Goal: Task Accomplishment & Management: Manage account settings

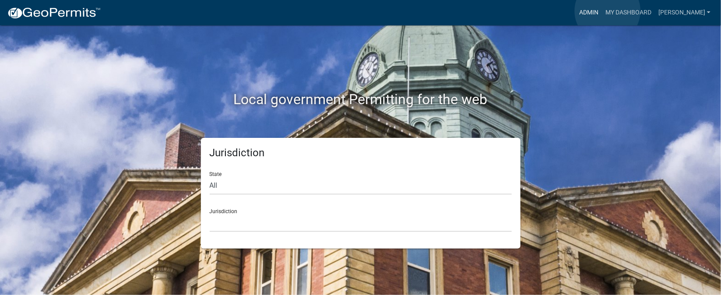
click at [602, 11] on link "Admin" at bounding box center [589, 12] width 26 height 17
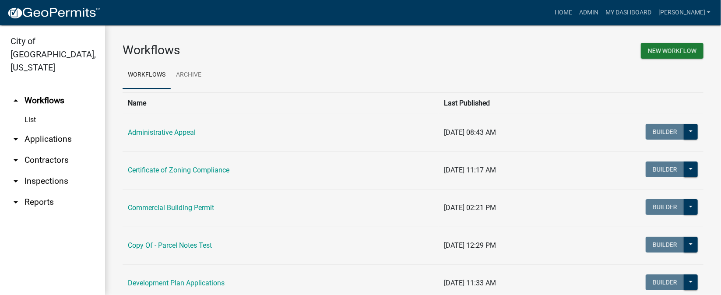
click at [58, 171] on link "arrow_drop_down Inspections" at bounding box center [52, 181] width 105 height 21
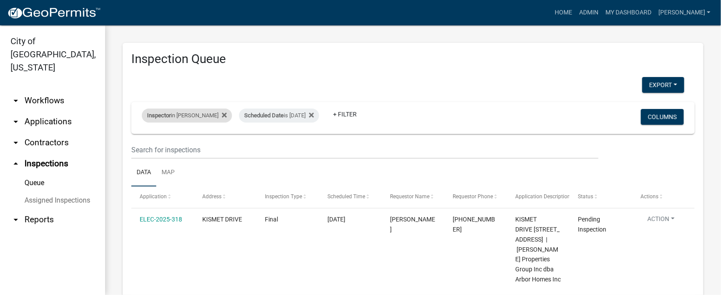
click at [210, 116] on div "Inspector in [PERSON_NAME]" at bounding box center [187, 116] width 90 height 14
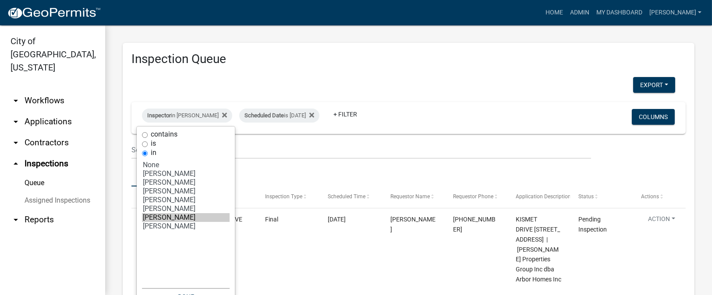
select select "8: '7b0b9f25-f402-4148-9522-9b9b34b3e885'"
click at [173, 231] on option "[PERSON_NAME]" at bounding box center [186, 226] width 88 height 9
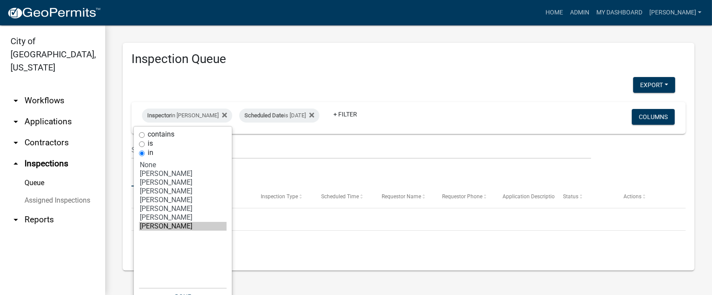
click at [409, 94] on div "Export Excel Format (.xlsx) CSV Format (.csv)" at bounding box center [403, 86] width 557 height 18
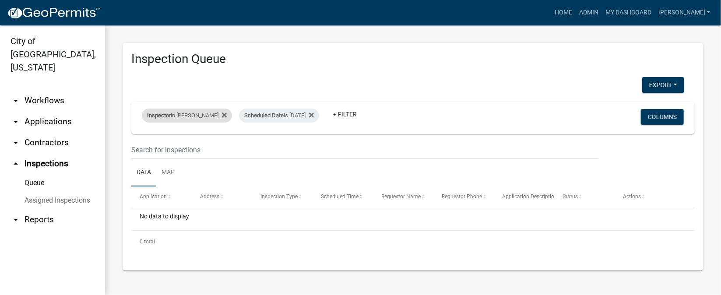
click at [194, 116] on div "Inspector in larry wallace" at bounding box center [187, 116] width 90 height 14
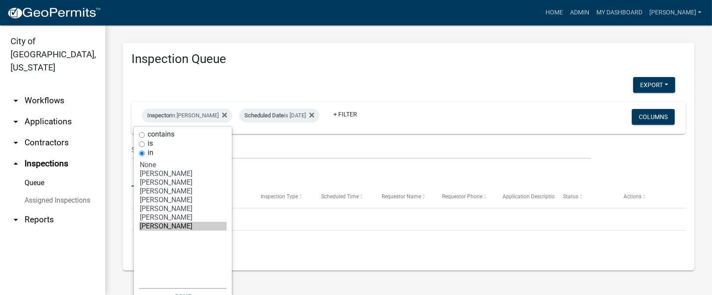
select select "6: 'fdb3bcc6-ce93-4663-8a18-5c08884dd177'"
click at [168, 211] on option "[PERSON_NAME]" at bounding box center [183, 208] width 88 height 9
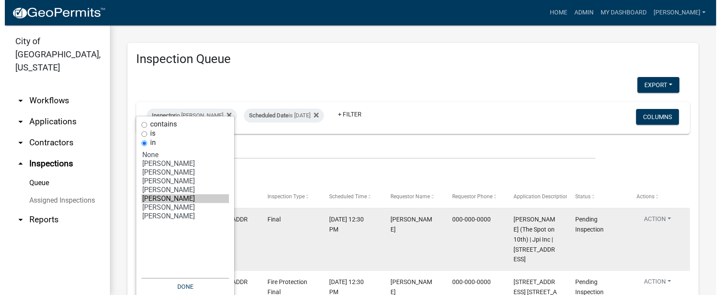
scroll to position [65, 0]
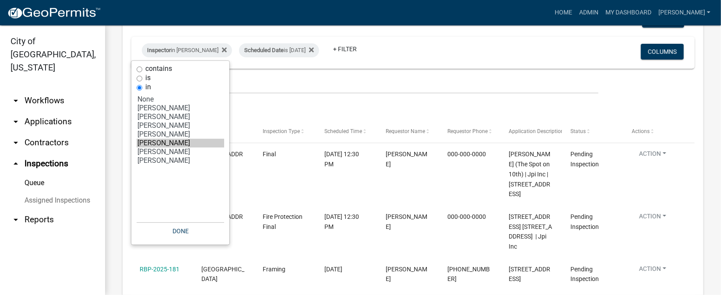
click at [403, 48] on div "Inspector in Mike Kruer Scheduled Date is 09/08/2025 + Filter" at bounding box center [320, 52] width 370 height 23
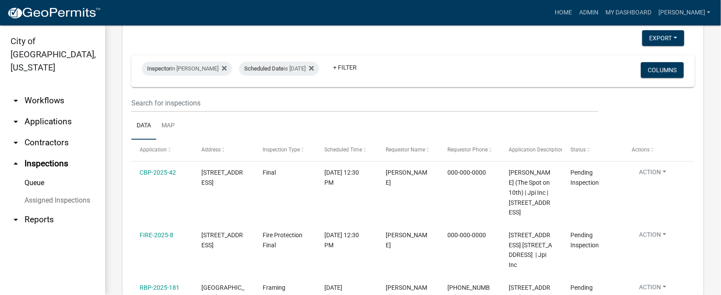
scroll to position [0, 0]
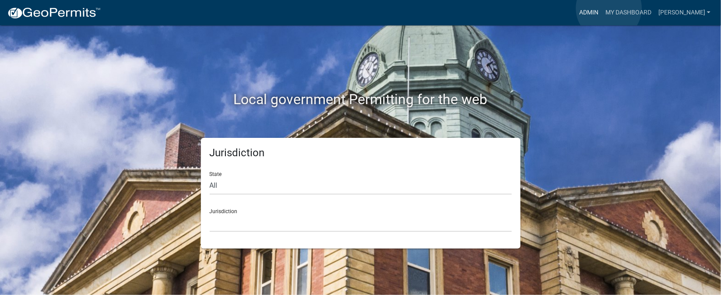
click at [602, 8] on link "Admin" at bounding box center [589, 12] width 26 height 17
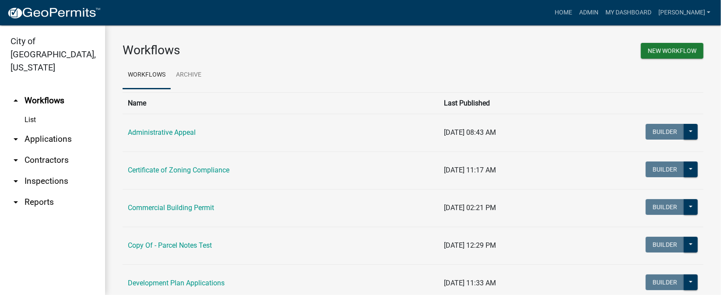
click at [39, 171] on link "arrow_drop_down Inspections" at bounding box center [52, 181] width 105 height 21
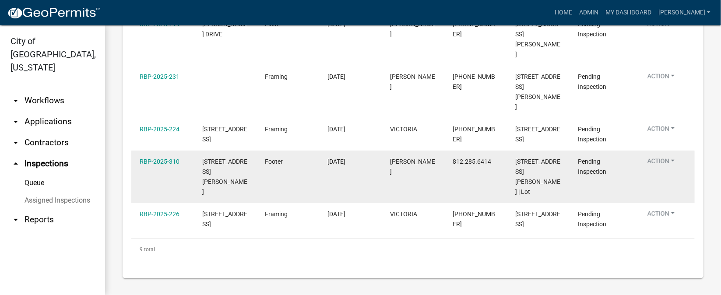
scroll to position [37, 0]
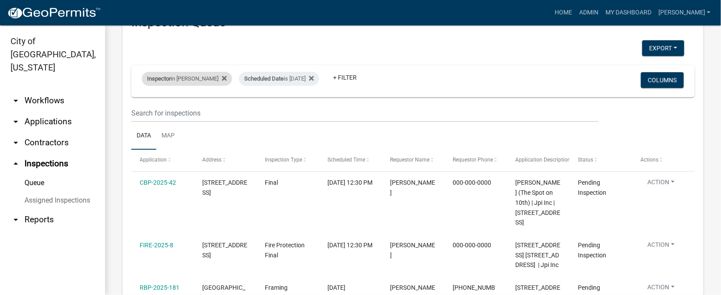
click at [202, 78] on div "Inspector in [PERSON_NAME]" at bounding box center [187, 79] width 90 height 14
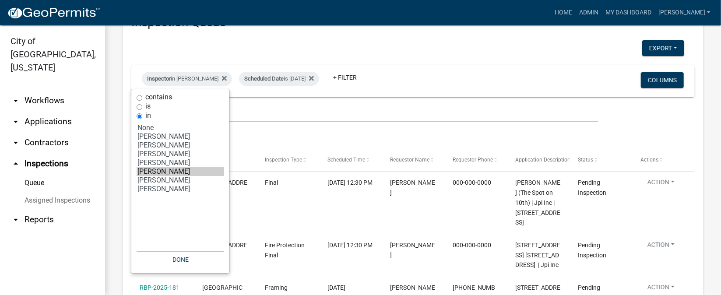
select select "7: '36a8b8f0-2ef8-43e9-ae06-718f51af8d36'"
click at [166, 184] on option "[PERSON_NAME]" at bounding box center [181, 180] width 88 height 9
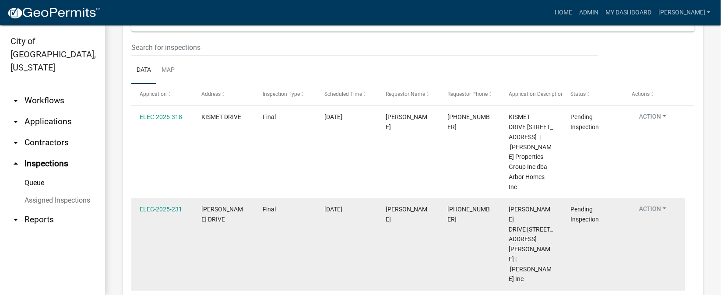
scroll to position [0, 0]
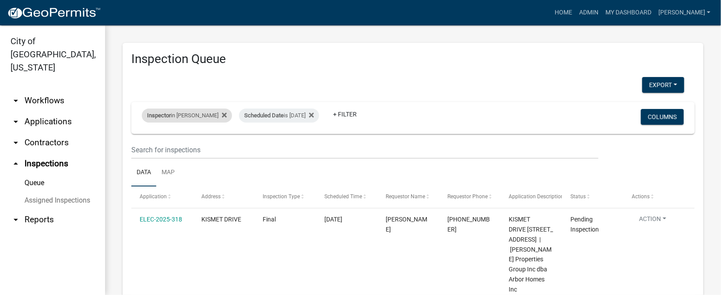
click at [198, 113] on div "Inspector in [PERSON_NAME]" at bounding box center [187, 116] width 90 height 14
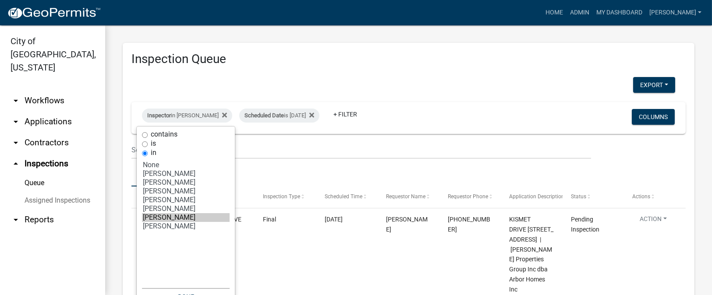
select select "6: 'fdb3bcc6-ce93-4663-8a18-5c08884dd177'"
click at [174, 209] on option "[PERSON_NAME]" at bounding box center [186, 208] width 88 height 9
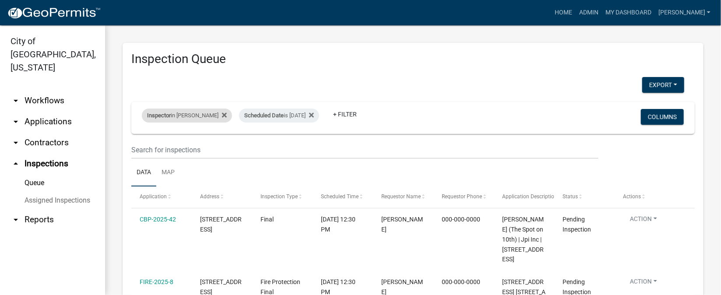
click at [197, 116] on div "Inspector in [PERSON_NAME]" at bounding box center [187, 116] width 90 height 14
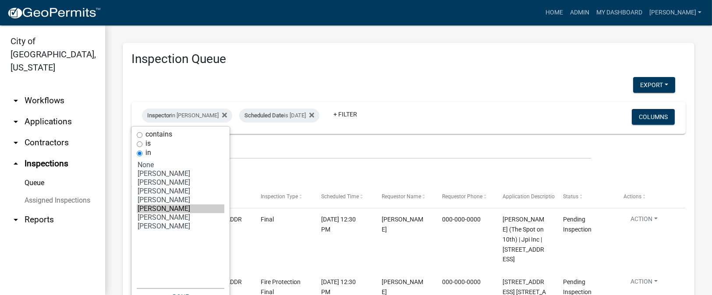
select select "3: '13c97fbc-c819-4cee-844a-0db3d3c4db95'"
click at [156, 181] on option "[PERSON_NAME]" at bounding box center [181, 182] width 88 height 9
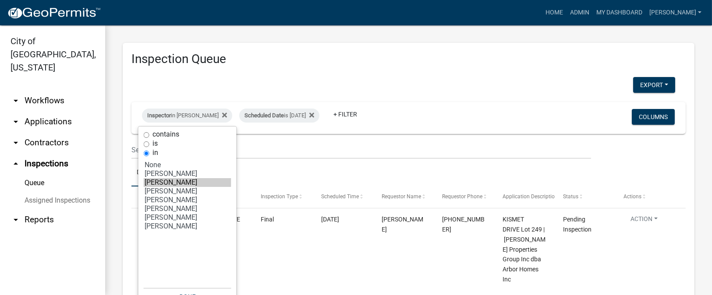
click at [420, 91] on div "Export Excel Format (.xlsx) CSV Format (.csv)" at bounding box center [403, 86] width 557 height 18
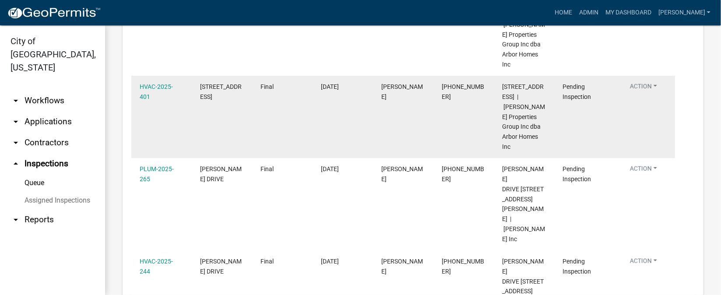
scroll to position [197, 0]
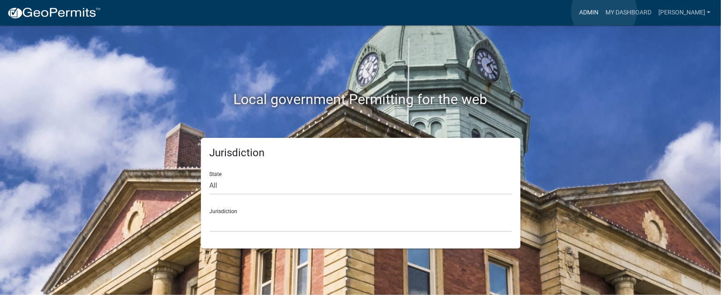
drag, startPoint x: 604, startPoint y: 11, endPoint x: 578, endPoint y: 33, distance: 34.5
click at [602, 12] on link "Admin" at bounding box center [589, 12] width 26 height 17
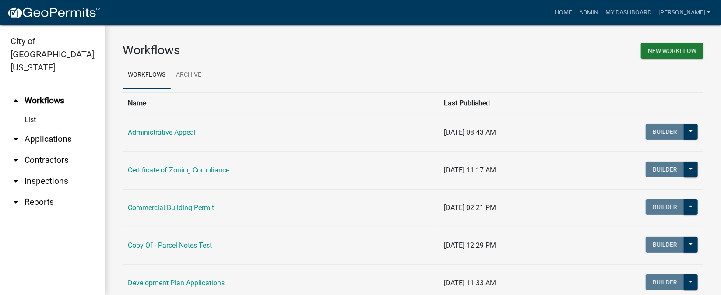
click at [61, 171] on link "arrow_drop_down Inspections" at bounding box center [52, 181] width 105 height 21
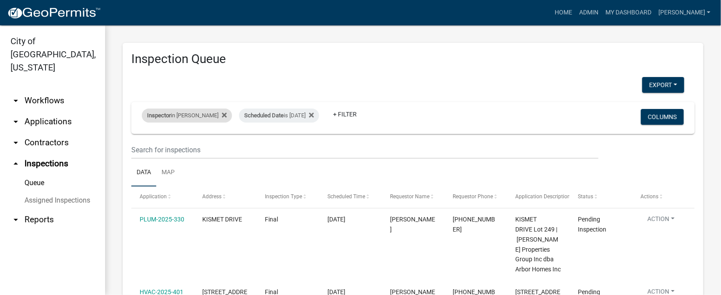
click at [188, 115] on div "Inspector in [PERSON_NAME]" at bounding box center [187, 116] width 90 height 14
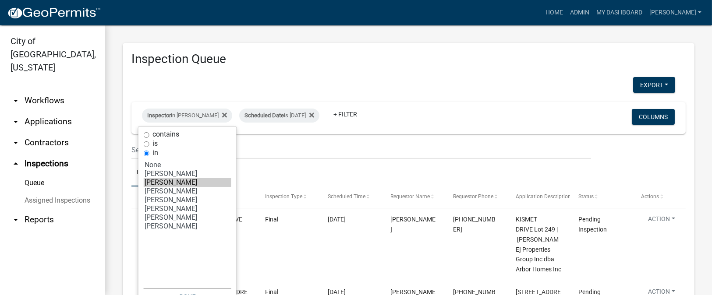
select select "7: '36a8b8f0-2ef8-43e9-ae06-718f51af8d36'"
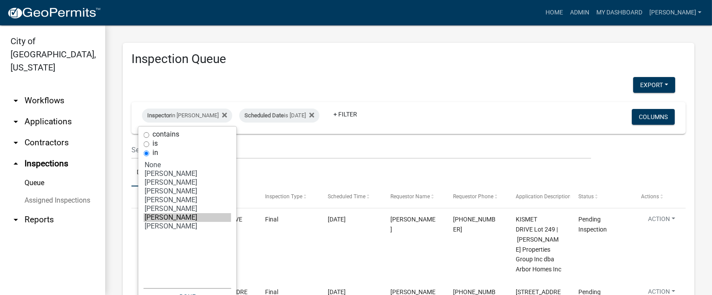
click at [169, 222] on option "[PERSON_NAME]" at bounding box center [188, 217] width 88 height 9
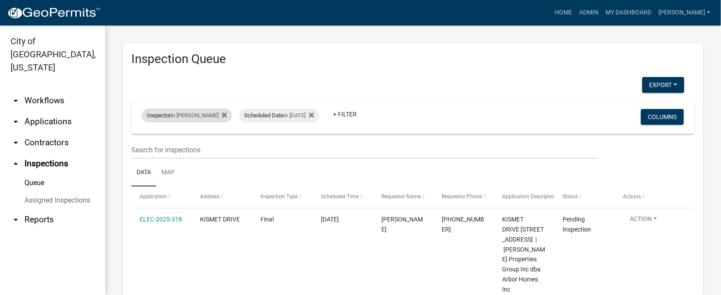
click at [204, 114] on div "Inspector in [PERSON_NAME]" at bounding box center [187, 116] width 90 height 14
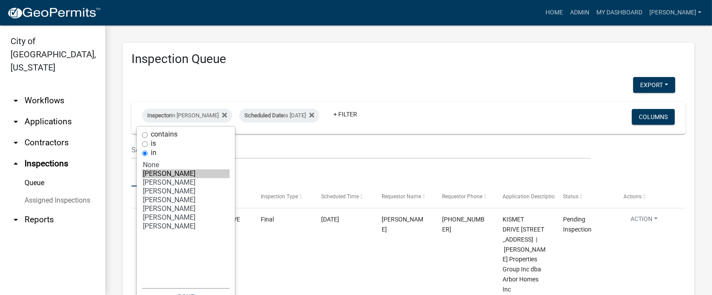
click at [184, 176] on option "[PERSON_NAME]" at bounding box center [186, 173] width 88 height 9
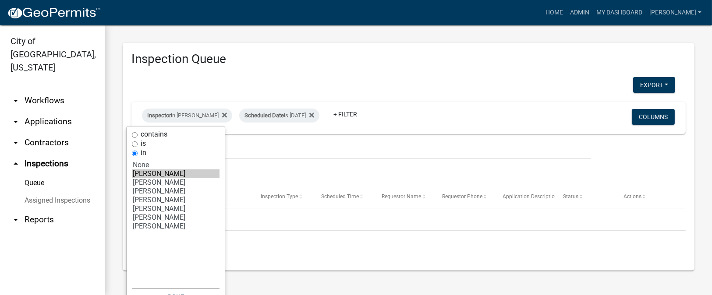
select select "3: '13c97fbc-c819-4cee-844a-0db3d3c4db95'"
click at [186, 185] on option "[PERSON_NAME]" at bounding box center [176, 182] width 88 height 9
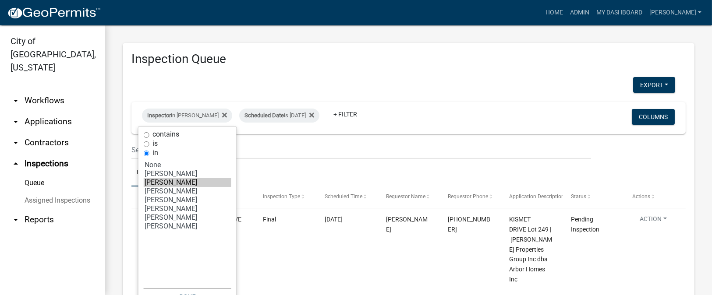
click at [472, 103] on div "Inspector in [PERSON_NAME] Scheduled Date is [DATE] + Filter Columns" at bounding box center [408, 118] width 546 height 32
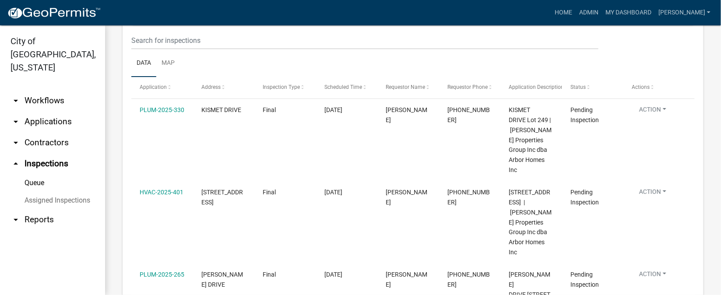
scroll to position [65, 0]
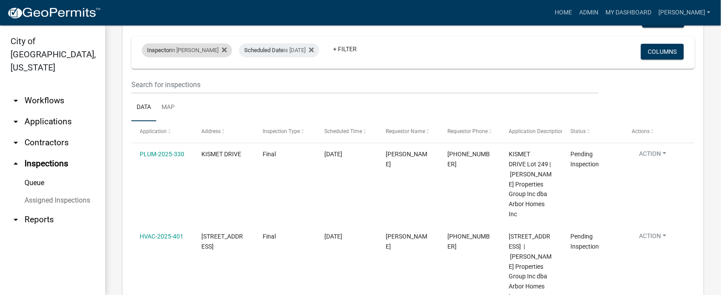
click at [194, 49] on div "Inspector in [PERSON_NAME]" at bounding box center [187, 50] width 90 height 14
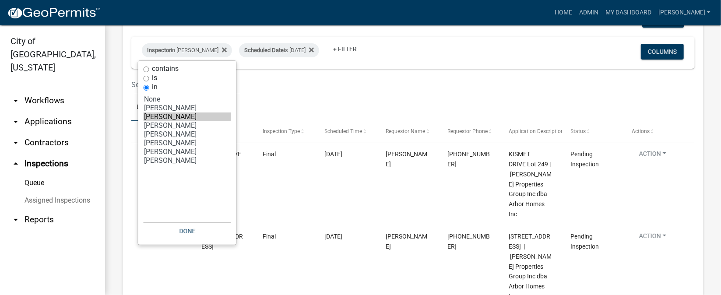
select select "6: 'fdb3bcc6-ce93-4663-8a18-5c08884dd177'"
click at [166, 144] on option "[PERSON_NAME]" at bounding box center [188, 143] width 88 height 9
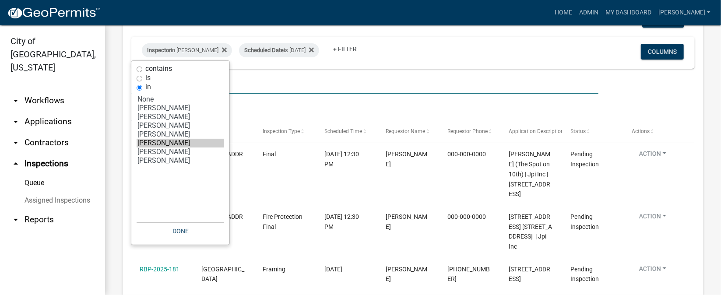
click at [338, 77] on input "text" at bounding box center [364, 85] width 467 height 18
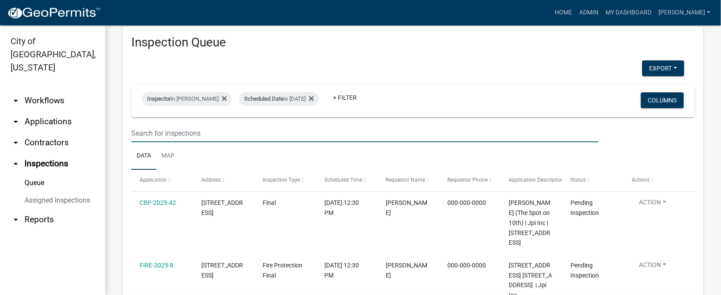
scroll to position [0, 0]
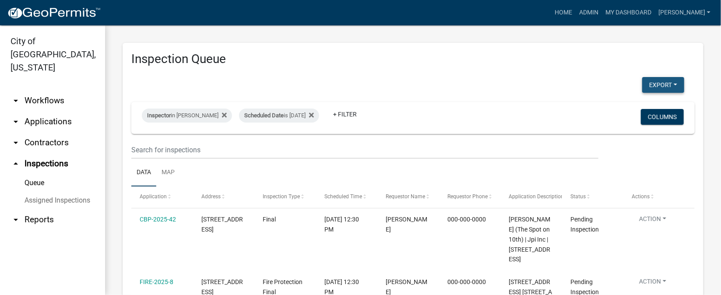
click at [659, 83] on button "Export" at bounding box center [663, 85] width 42 height 16
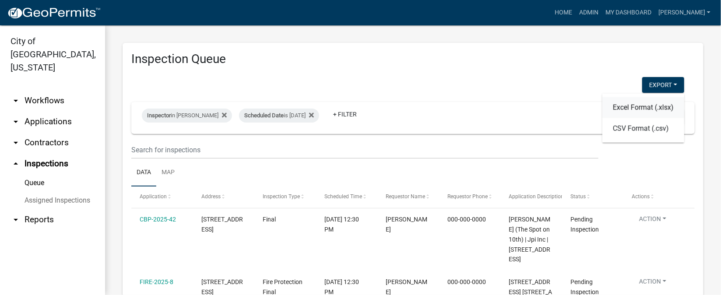
click at [619, 106] on button "Excel Format (.xlsx)" at bounding box center [643, 107] width 82 height 21
drag, startPoint x: 259, startPoint y: 223, endPoint x: 511, endPoint y: 112, distance: 274.8
click at [511, 112] on div "Inspector in [PERSON_NAME] Scheduled Date is [DATE] + Filter Columns" at bounding box center [413, 118] width 556 height 32
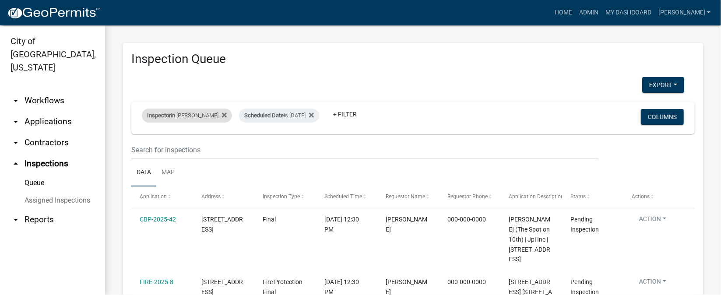
click at [168, 116] on span "Inspector" at bounding box center [159, 115] width 24 height 7
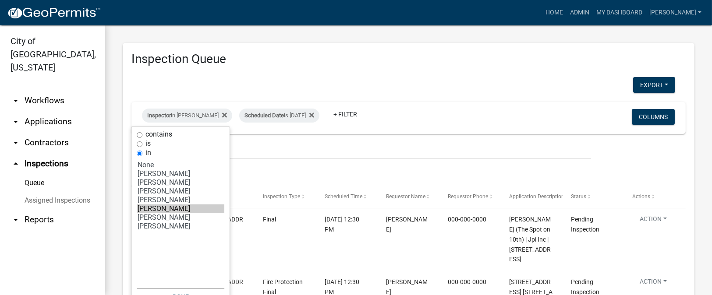
select select "7: '36a8b8f0-2ef8-43e9-ae06-718f51af8d36'"
click at [154, 221] on option "[PERSON_NAME]" at bounding box center [181, 217] width 88 height 9
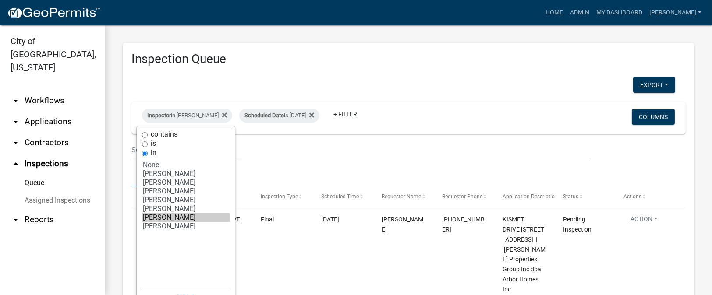
click at [296, 164] on ul "Data Map" at bounding box center [408, 173] width 554 height 28
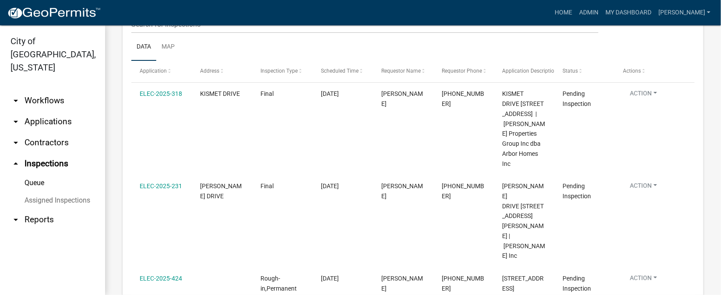
scroll to position [131, 0]
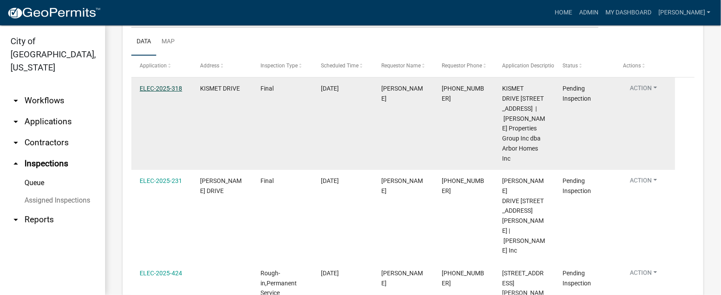
click at [164, 88] on link "ELEC-2025-318" at bounding box center [161, 88] width 42 height 7
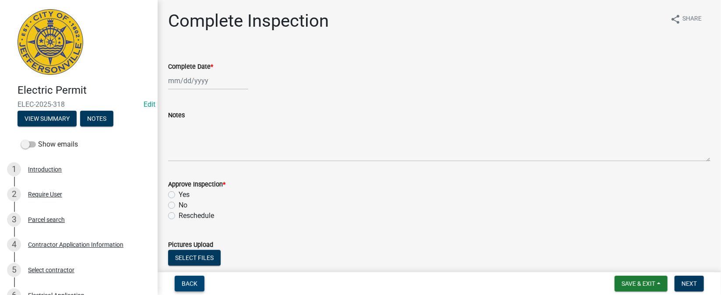
click at [194, 282] on span "Back" at bounding box center [190, 283] width 16 height 7
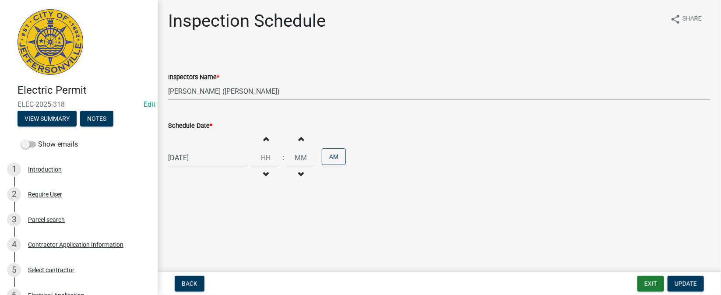
click at [204, 90] on select "Select Item... [PERSON_NAME] ([PERSON_NAME]) [PERSON_NAME] ([PERSON_NAME]) mkru…" at bounding box center [439, 91] width 542 height 18
select select "13c97fbc-c819-4cee-844a-0db3d3c4db95"
click at [168, 82] on select "Select Item... [PERSON_NAME] ([PERSON_NAME]) [PERSON_NAME] ([PERSON_NAME]) mkru…" at bounding box center [439, 91] width 542 height 18
click at [684, 281] on span "Update" at bounding box center [686, 283] width 22 height 7
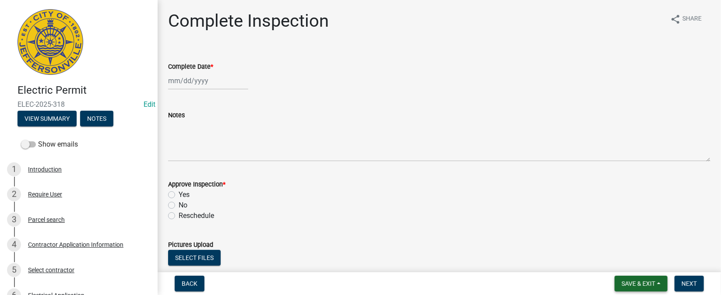
click at [647, 280] on span "Save & Exit" at bounding box center [639, 283] width 34 height 7
click at [639, 261] on button "Save & Exit" at bounding box center [633, 260] width 70 height 21
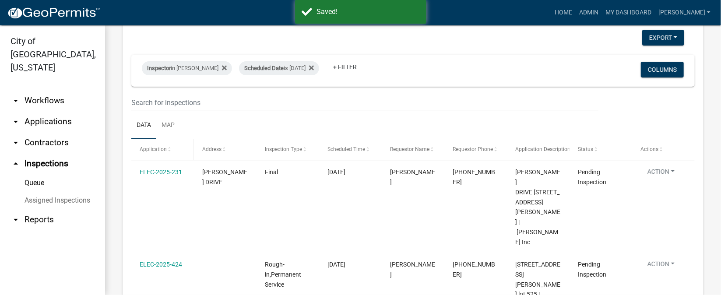
scroll to position [65, 0]
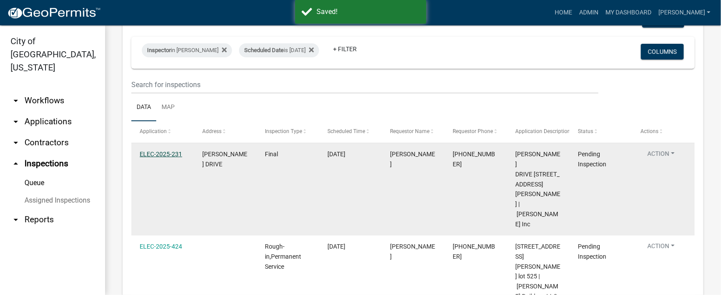
click at [160, 153] on link "ELEC-2025-231" at bounding box center [161, 154] width 42 height 7
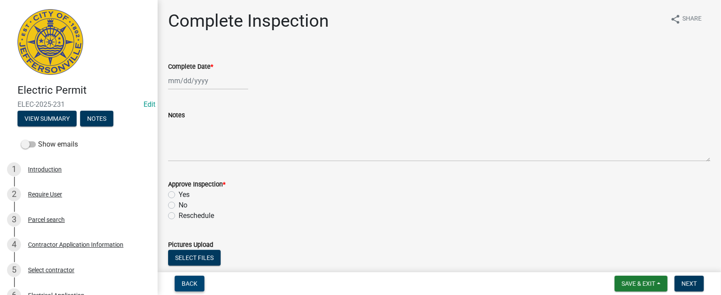
click at [191, 280] on span "Back" at bounding box center [190, 283] width 16 height 7
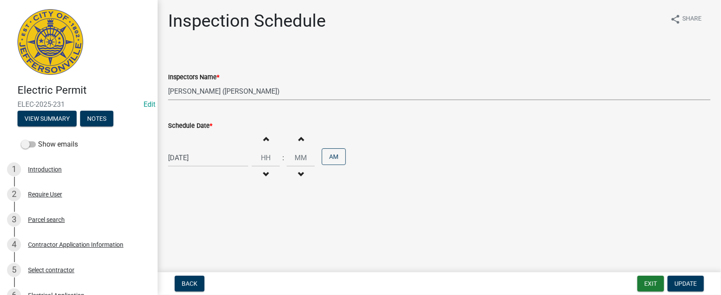
click at [194, 88] on select "Select Item... [PERSON_NAME] ([PERSON_NAME]) [PERSON_NAME] ([PERSON_NAME]) mkru…" at bounding box center [439, 91] width 542 height 18
select select "13c97fbc-c819-4cee-844a-0db3d3c4db95"
click at [168, 82] on select "Select Item... [PERSON_NAME] ([PERSON_NAME]) [PERSON_NAME] ([PERSON_NAME]) mkru…" at bounding box center [439, 91] width 542 height 18
click at [672, 280] on button "Update" at bounding box center [686, 284] width 36 height 16
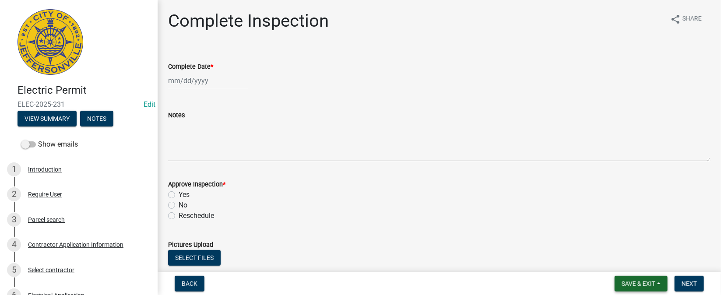
click at [632, 283] on span "Save & Exit" at bounding box center [639, 283] width 34 height 7
click at [627, 267] on button "Save & Exit" at bounding box center [633, 260] width 70 height 21
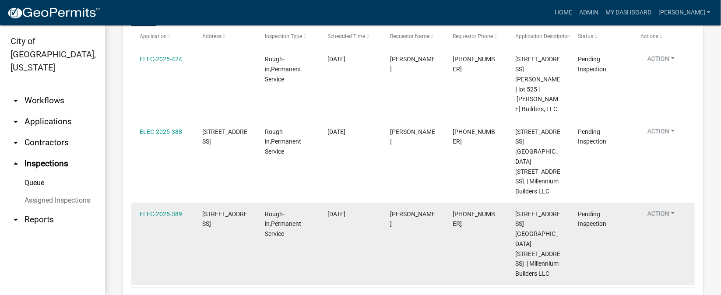
scroll to position [95, 0]
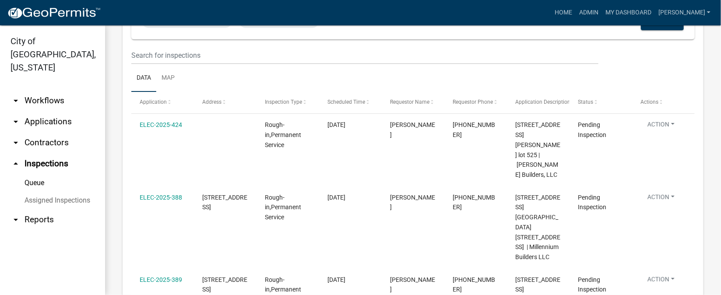
click at [38, 111] on link "arrow_drop_down Applications" at bounding box center [52, 121] width 105 height 21
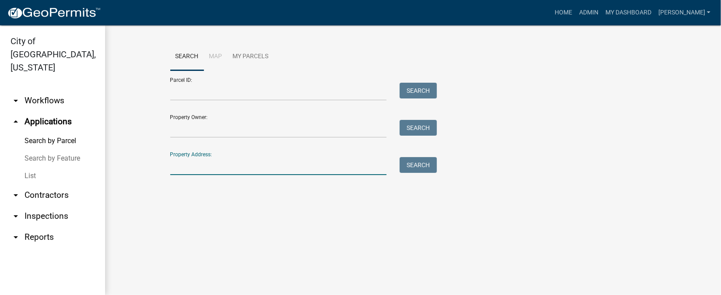
click at [194, 171] on input "Property Address:" at bounding box center [278, 166] width 217 height 18
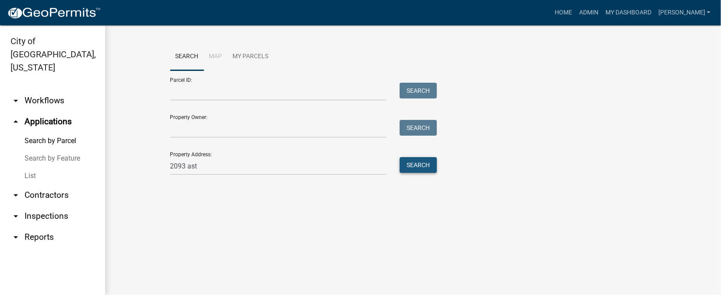
click at [427, 160] on button "Search" at bounding box center [418, 165] width 37 height 16
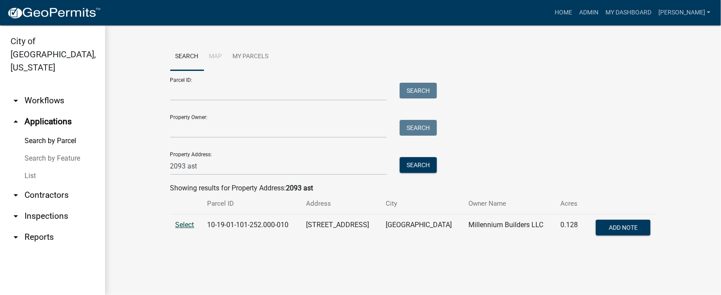
click at [183, 226] on span "Select" at bounding box center [185, 225] width 19 height 8
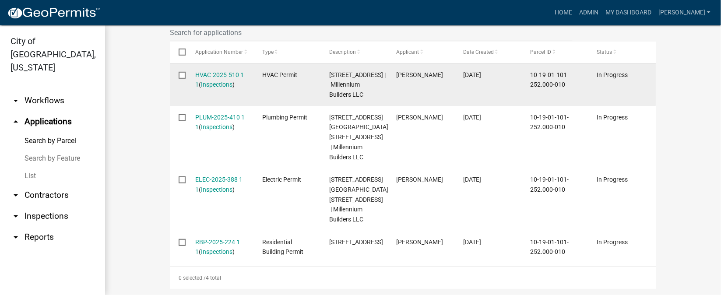
scroll to position [301, 0]
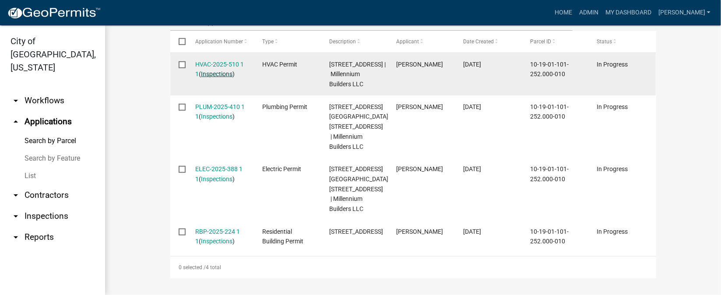
click at [216, 74] on link "Inspections" at bounding box center [217, 73] width 32 height 7
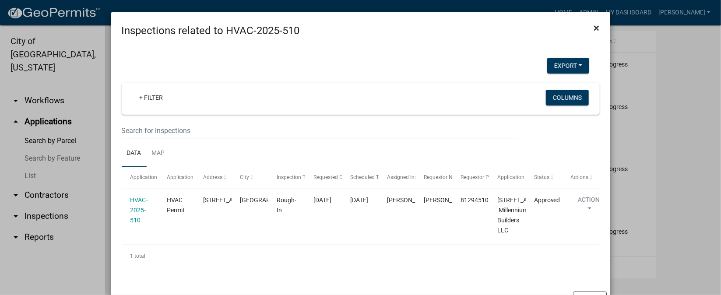
click at [594, 28] on span "×" at bounding box center [597, 28] width 6 height 12
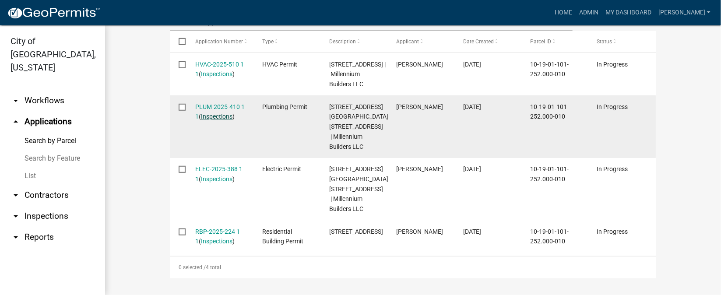
click at [208, 120] on link "Inspections" at bounding box center [217, 116] width 32 height 7
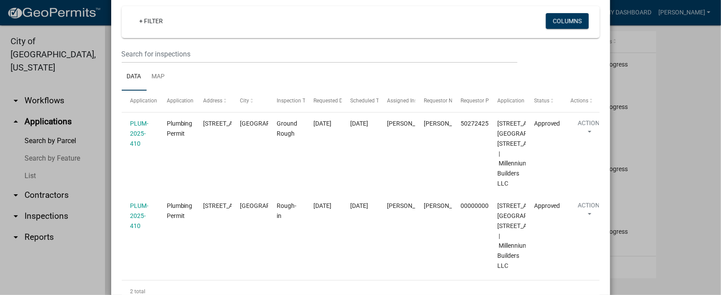
scroll to position [0, 0]
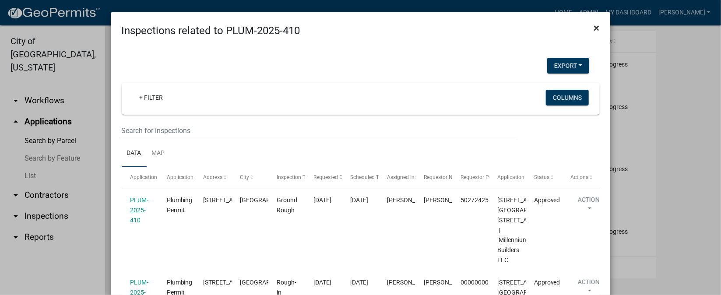
click at [594, 28] on span "×" at bounding box center [597, 28] width 6 height 12
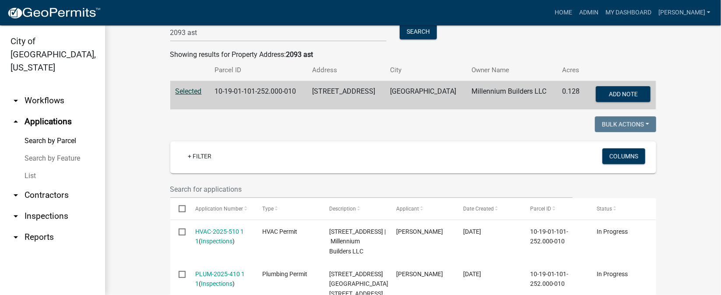
scroll to position [104, 0]
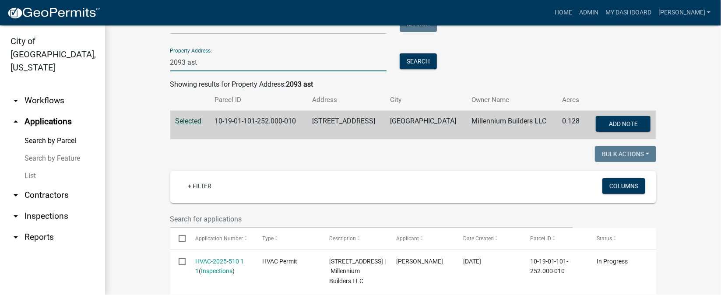
click at [178, 62] on input "2093 ast" at bounding box center [278, 62] width 217 height 18
type input "2095 ast"
click at [421, 58] on button "Search" at bounding box center [418, 61] width 37 height 16
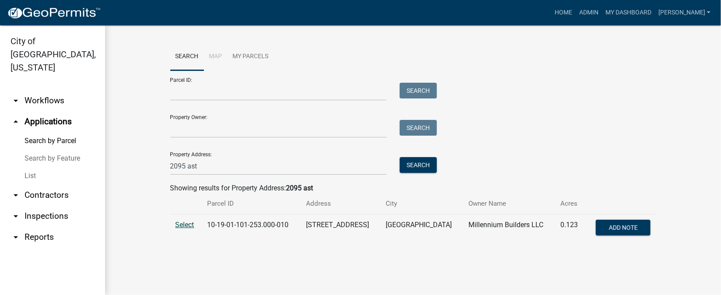
click at [183, 223] on span "Select" at bounding box center [185, 225] width 19 height 8
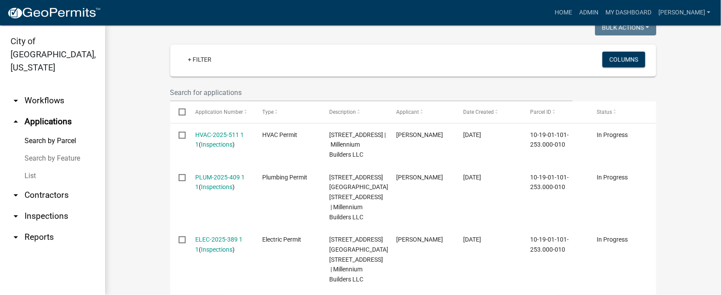
scroll to position [295, 0]
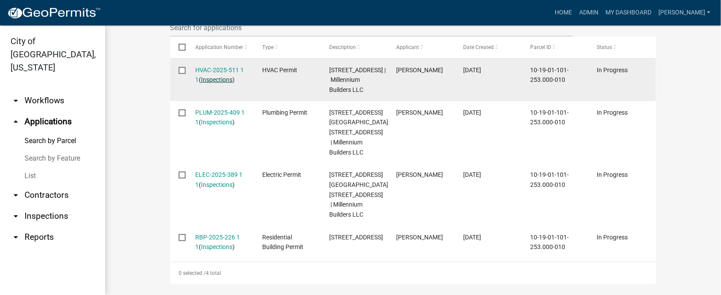
click at [213, 79] on link "Inspections" at bounding box center [217, 79] width 32 height 7
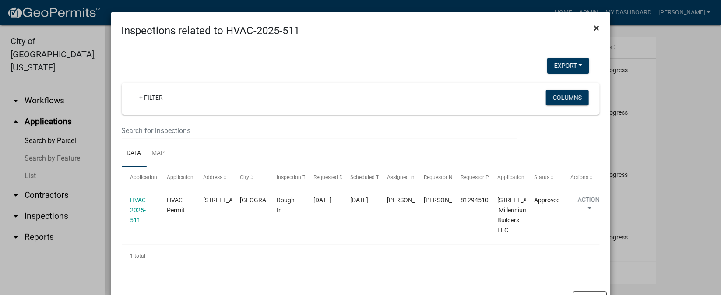
click at [594, 26] on span "×" at bounding box center [597, 28] width 6 height 12
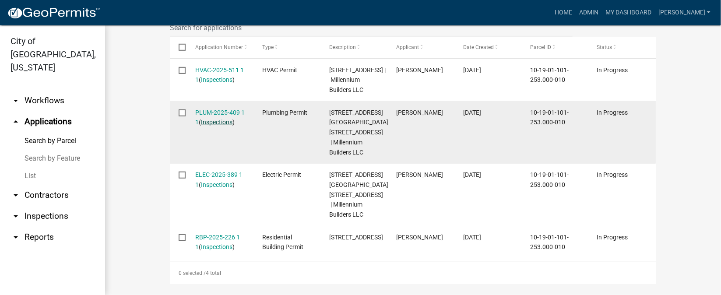
click at [214, 126] on link "Inspections" at bounding box center [217, 122] width 32 height 7
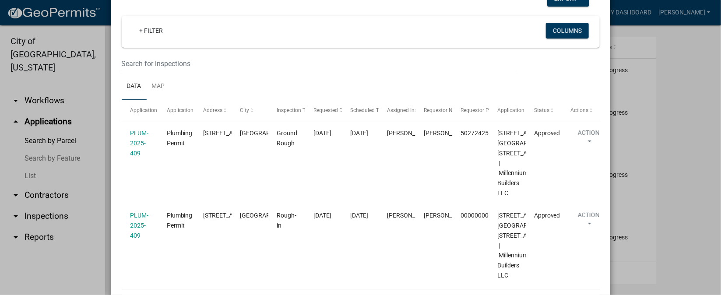
scroll to position [0, 0]
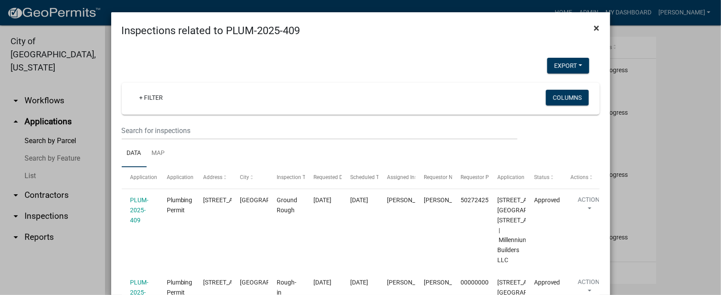
click at [594, 29] on span "×" at bounding box center [597, 28] width 6 height 12
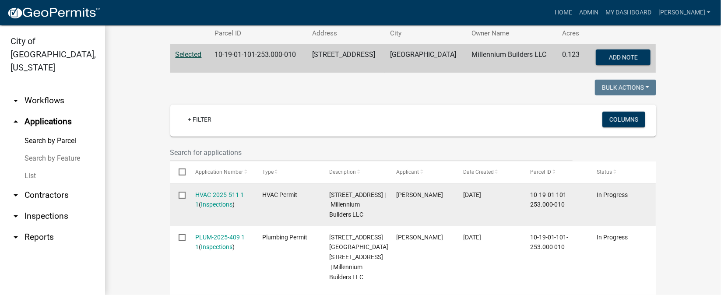
scroll to position [164, 0]
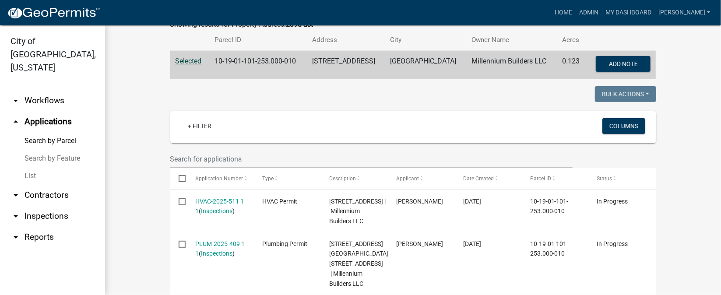
click at [52, 206] on link "arrow_drop_down Inspections" at bounding box center [52, 216] width 105 height 21
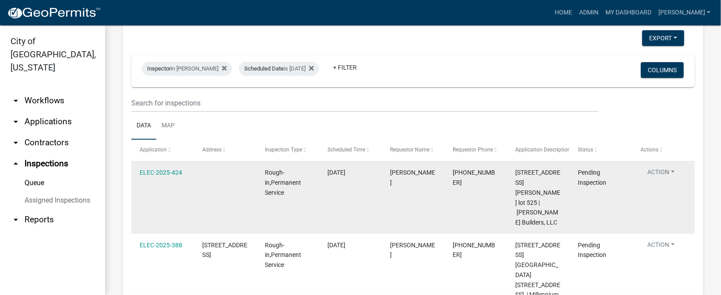
scroll to position [29, 0]
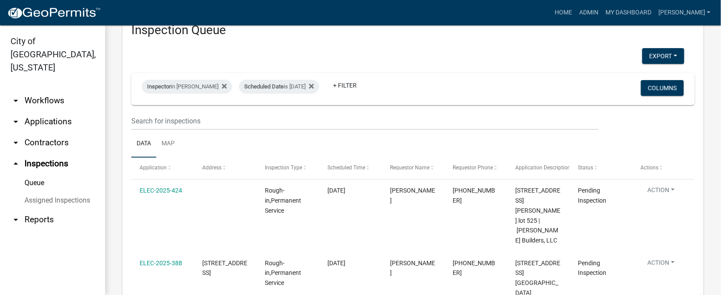
click at [198, 77] on div "Inspector in [PERSON_NAME] Scheduled Date is [DATE] + Filter" at bounding box center [320, 88] width 370 height 23
click at [184, 83] on div "Inspector in [PERSON_NAME]" at bounding box center [187, 87] width 90 height 14
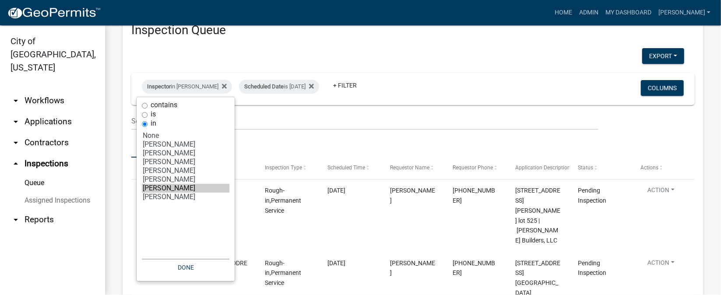
select select "6: 'fdb3bcc6-ce93-4663-8a18-5c08884dd177'"
click at [160, 182] on option "[PERSON_NAME]" at bounding box center [186, 179] width 88 height 9
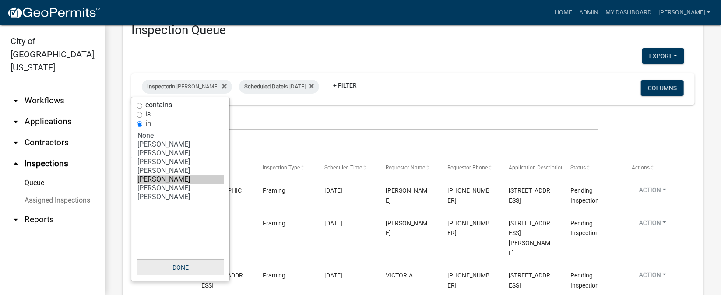
click at [181, 268] on button "Done" at bounding box center [181, 268] width 88 height 16
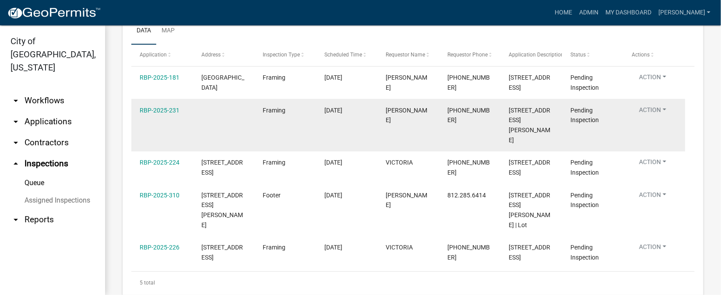
scroll to position [160, 0]
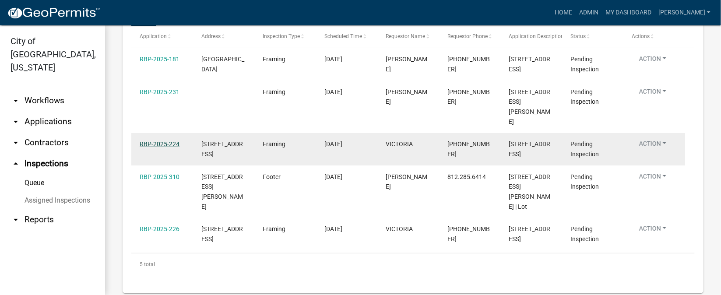
click at [163, 148] on link "RBP-2025-224" at bounding box center [160, 144] width 40 height 7
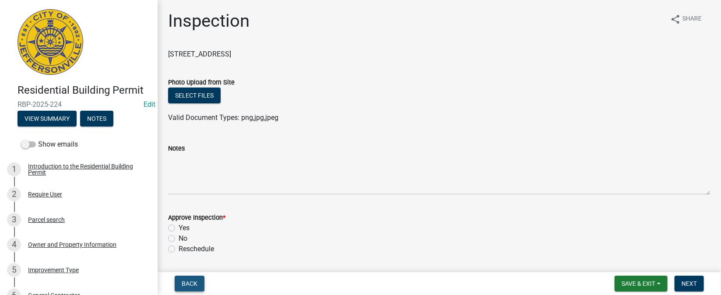
click at [192, 280] on span "Back" at bounding box center [190, 283] width 16 height 7
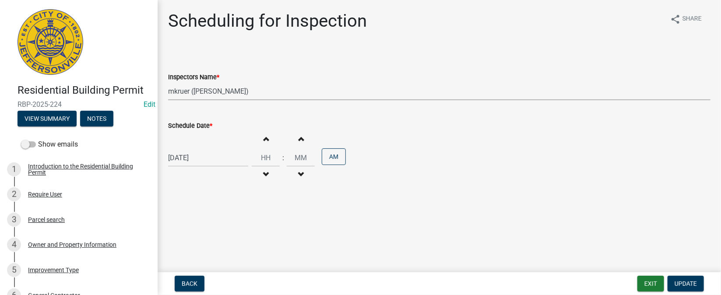
click at [191, 93] on select "Select Item... [PERSON_NAME] ([PERSON_NAME]) [PERSON_NAME] ([PERSON_NAME]) mkru…" at bounding box center [439, 91] width 542 height 18
select select "36a8b8f0-2ef8-43e9-ae06-718f51af8d36"
click at [168, 82] on select "Select Item... [PERSON_NAME] ([PERSON_NAME]) [PERSON_NAME] ([PERSON_NAME]) mkru…" at bounding box center [439, 91] width 542 height 18
click at [683, 282] on span "Update" at bounding box center [686, 283] width 22 height 7
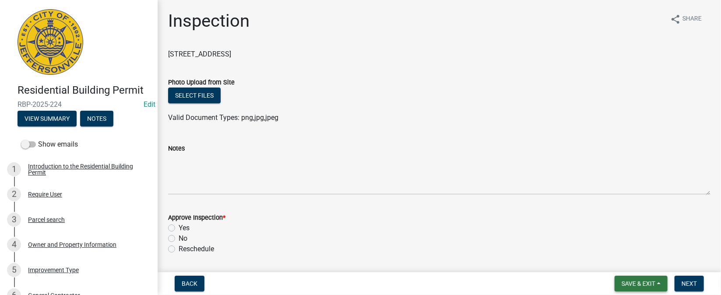
click at [642, 282] on span "Save & Exit" at bounding box center [639, 283] width 34 height 7
click at [634, 261] on button "Save & Exit" at bounding box center [633, 260] width 70 height 21
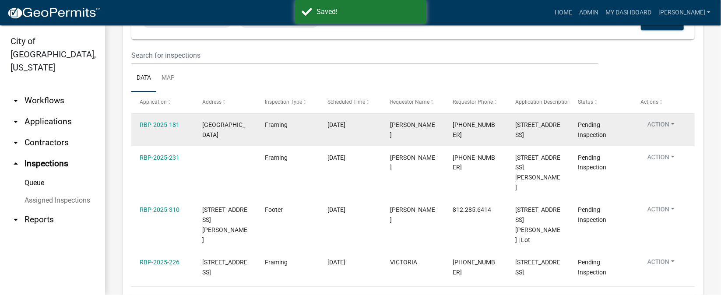
scroll to position [131, 0]
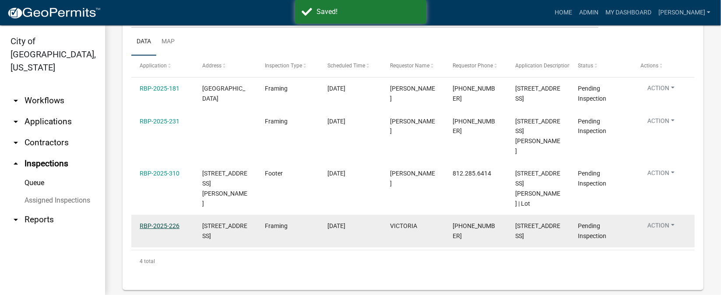
click at [164, 223] on link "RBP-2025-226" at bounding box center [160, 225] width 40 height 7
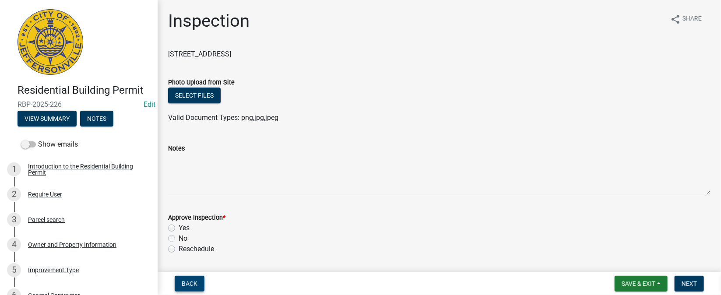
click at [193, 282] on span "Back" at bounding box center [190, 283] width 16 height 7
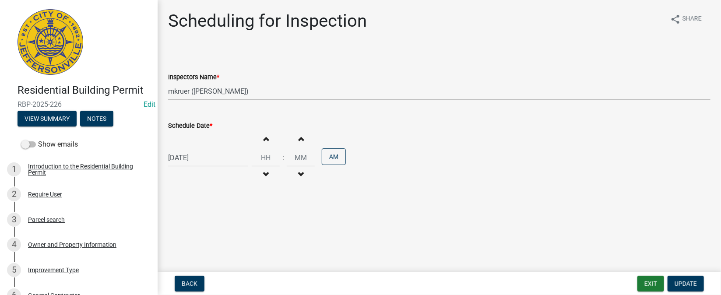
click at [187, 93] on select "Select Item... [PERSON_NAME] ([PERSON_NAME]) [PERSON_NAME] ([PERSON_NAME]) mkru…" at bounding box center [439, 91] width 542 height 18
select select "13c97fbc-c819-4cee-844a-0db3d3c4db95"
click at [168, 82] on select "Select Item... [PERSON_NAME] ([PERSON_NAME]) [PERSON_NAME] ([PERSON_NAME]) mkru…" at bounding box center [439, 91] width 542 height 18
click at [685, 282] on span "Update" at bounding box center [686, 283] width 22 height 7
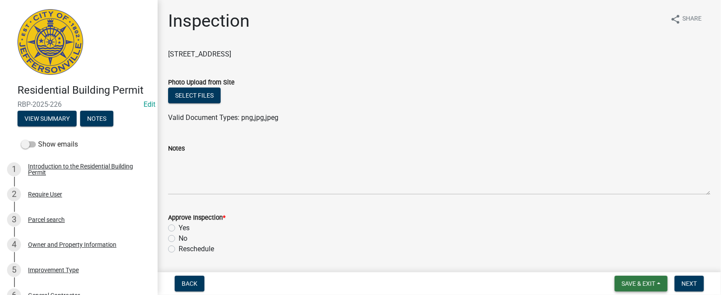
click at [636, 284] on span "Save & Exit" at bounding box center [639, 283] width 34 height 7
click at [623, 263] on button "Save & Exit" at bounding box center [633, 260] width 70 height 21
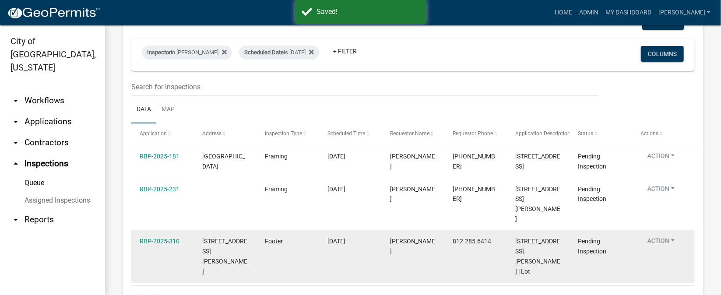
scroll to position [45, 0]
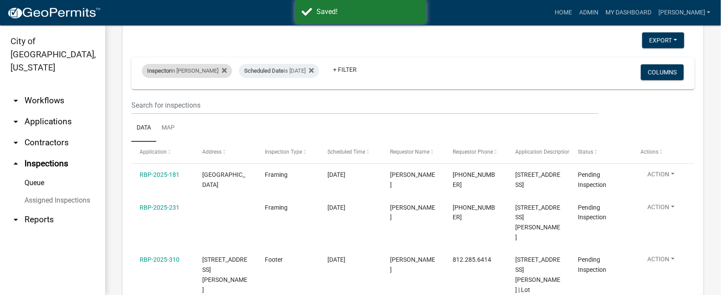
click at [191, 70] on div "Inspector in [PERSON_NAME]" at bounding box center [187, 71] width 90 height 14
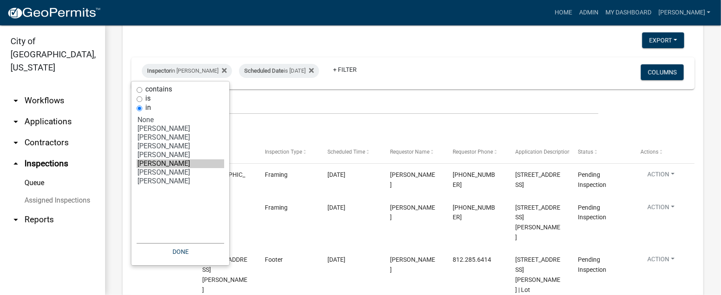
select select "7: '36a8b8f0-2ef8-43e9-ae06-718f51af8d36'"
click at [153, 170] on option "[PERSON_NAME]" at bounding box center [181, 172] width 88 height 9
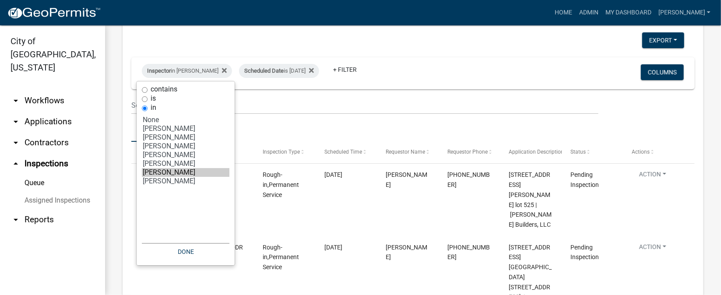
click at [423, 74] on div "Inspector in [PERSON_NAME] Scheduled Date is [DATE] + Filter" at bounding box center [320, 73] width 370 height 23
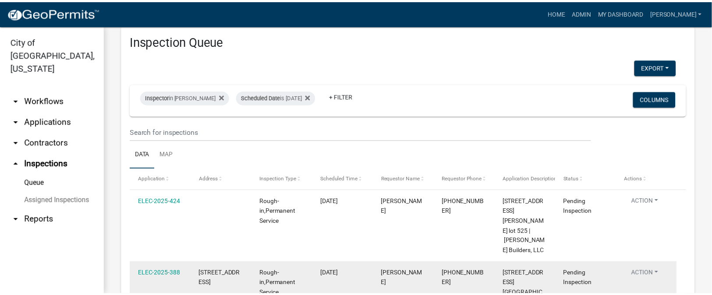
scroll to position [0, 0]
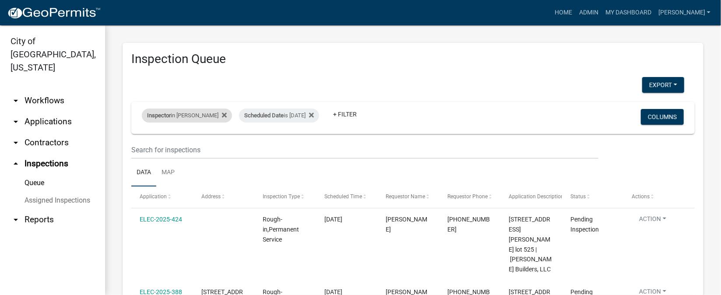
click at [197, 114] on div "Inspector in [PERSON_NAME]" at bounding box center [187, 116] width 90 height 14
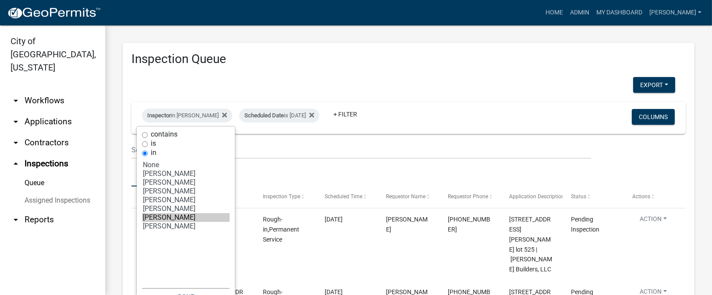
select select "3: '13c97fbc-c819-4cee-844a-0db3d3c4db95'"
click at [165, 180] on option "[PERSON_NAME]" at bounding box center [186, 182] width 88 height 9
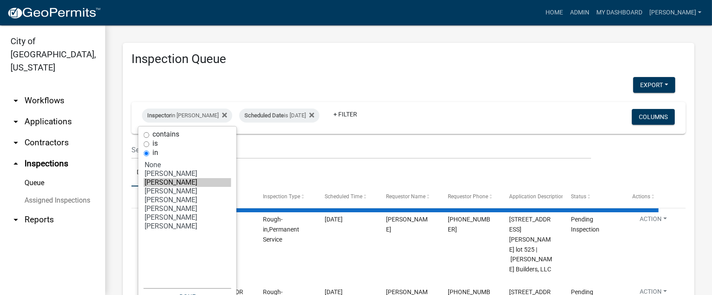
select select "1: 25"
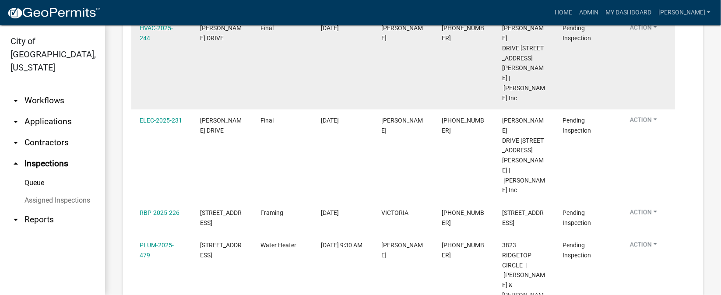
scroll to position [722, 0]
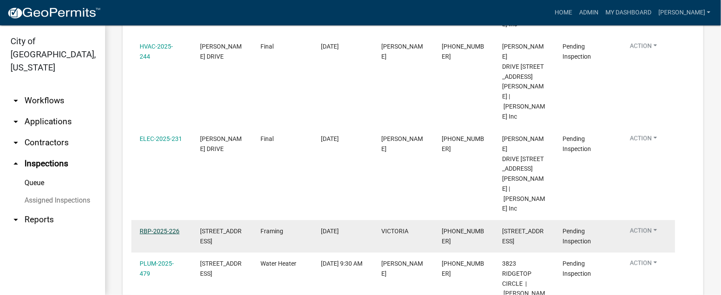
click at [169, 228] on link "RBP-2025-226" at bounding box center [160, 231] width 40 height 7
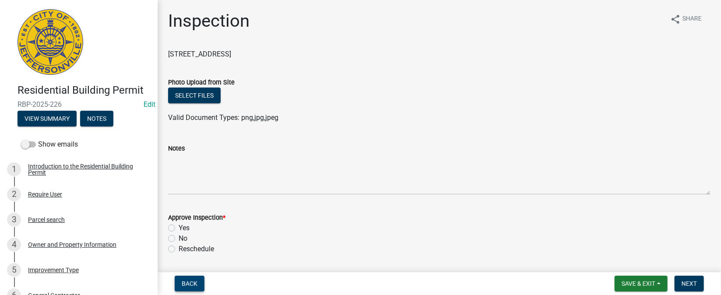
click at [198, 282] on button "Back" at bounding box center [190, 284] width 30 height 16
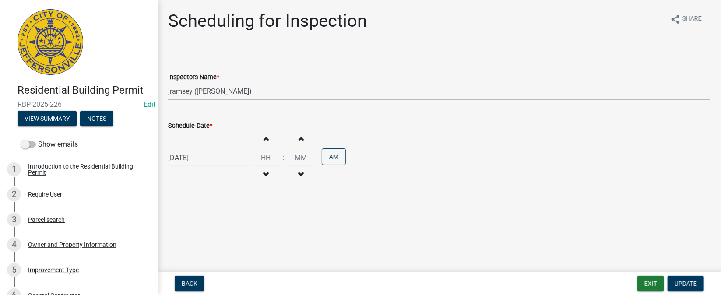
click at [211, 90] on select "Select Item... [PERSON_NAME] ([PERSON_NAME]) [PERSON_NAME] ([PERSON_NAME]) mkru…" at bounding box center [439, 91] width 542 height 18
select select "36a8b8f0-2ef8-43e9-ae06-718f51af8d36"
click at [168, 82] on select "Select Item... [PERSON_NAME] ([PERSON_NAME]) [PERSON_NAME] ([PERSON_NAME]) mkru…" at bounding box center [439, 91] width 542 height 18
click at [681, 287] on span "Update" at bounding box center [686, 283] width 22 height 7
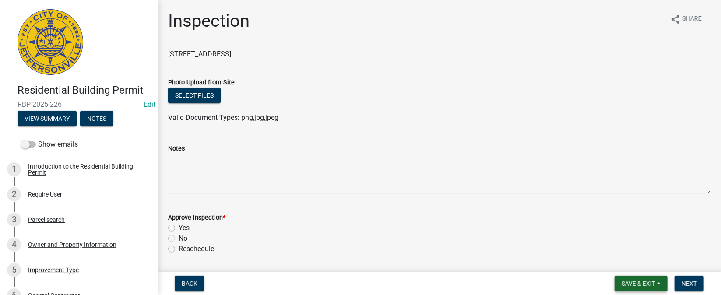
click at [627, 288] on button "Save & Exit" at bounding box center [641, 284] width 53 height 16
click at [616, 263] on button "Save & Exit" at bounding box center [633, 260] width 70 height 21
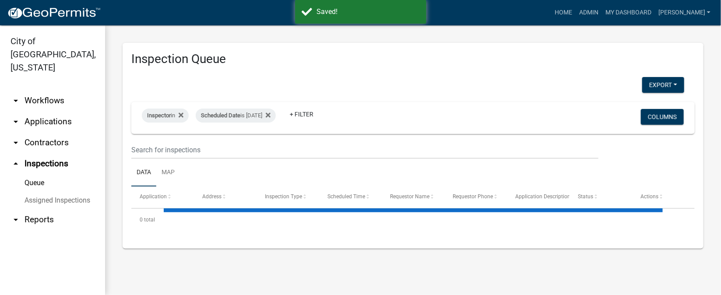
select select "1: 25"
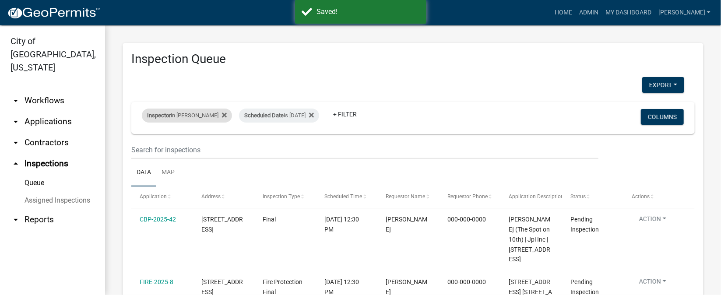
click at [172, 114] on div "Inspector in [PERSON_NAME]" at bounding box center [187, 116] width 90 height 14
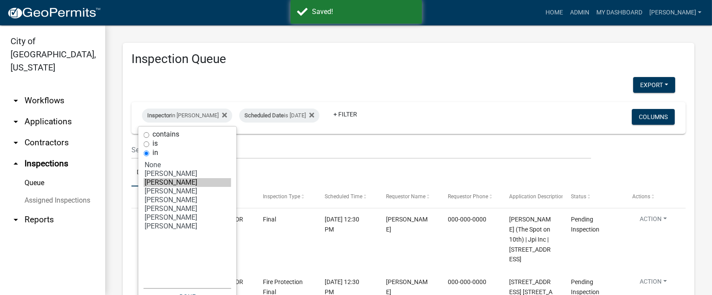
select select "7: '36a8b8f0-2ef8-43e9-ae06-718f51af8d36'"
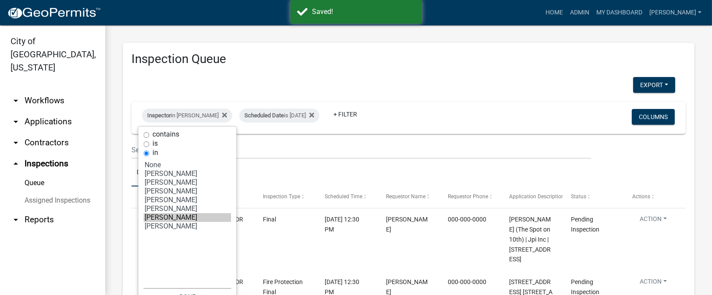
click at [164, 219] on option "[PERSON_NAME]" at bounding box center [188, 217] width 88 height 9
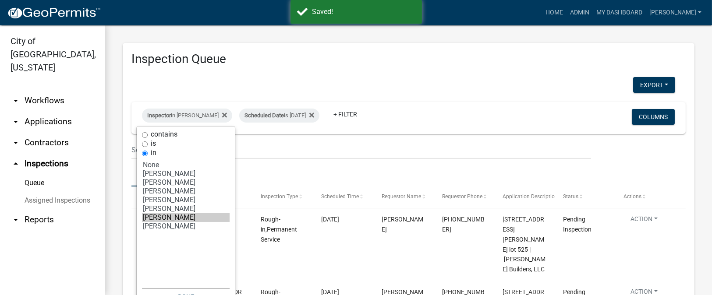
click at [437, 86] on div "Export Excel Format (.xlsx) CSV Format (.csv)" at bounding box center [403, 86] width 557 height 18
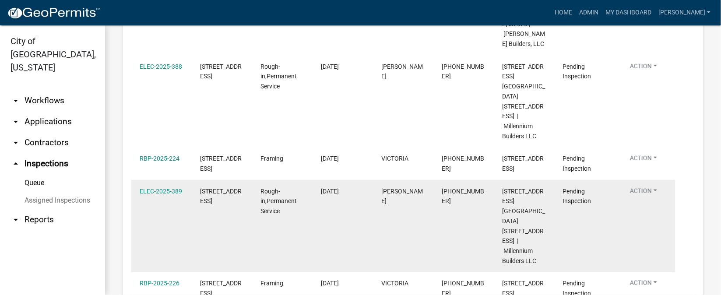
scroll to position [160, 0]
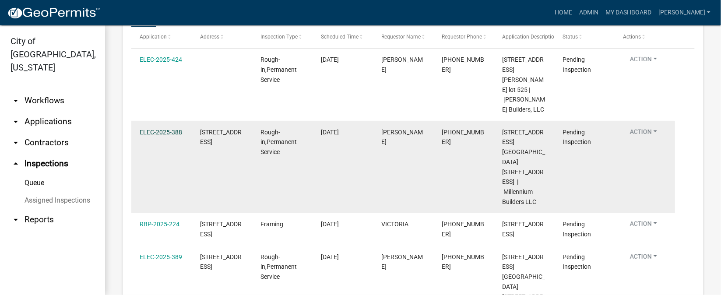
click at [159, 129] on link "ELEC-2025-388" at bounding box center [161, 132] width 42 height 7
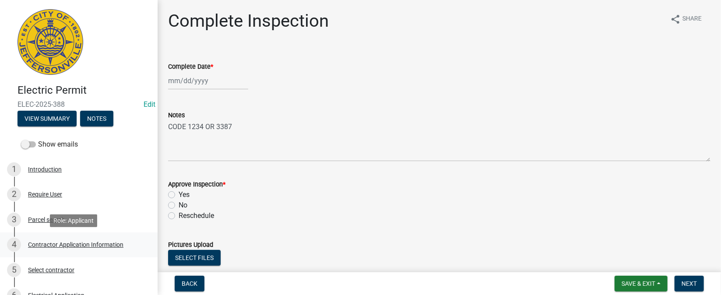
click at [73, 245] on div "Contractor Application Information" at bounding box center [75, 245] width 95 height 6
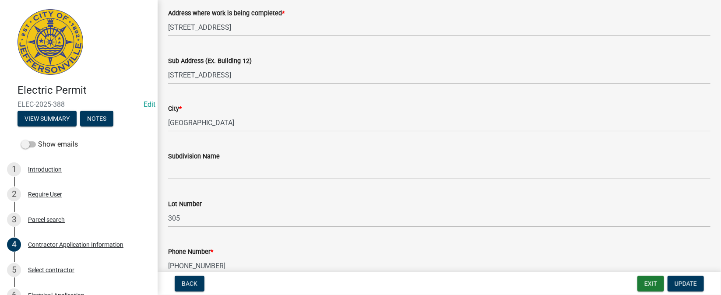
scroll to position [131, 0]
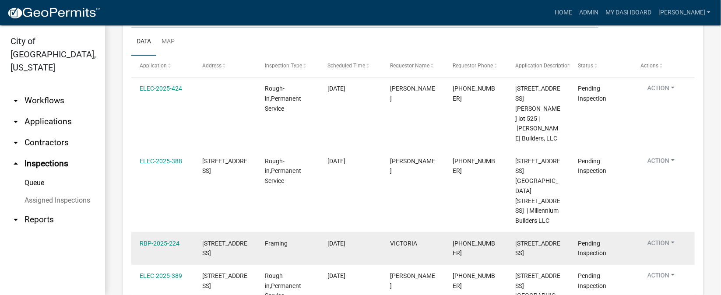
scroll to position [197, 0]
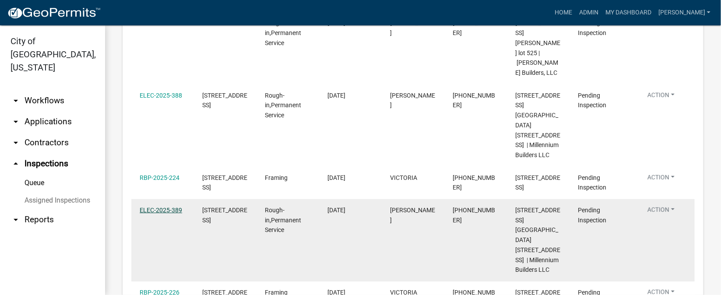
click at [157, 207] on link "ELEC-2025-389" at bounding box center [161, 210] width 42 height 7
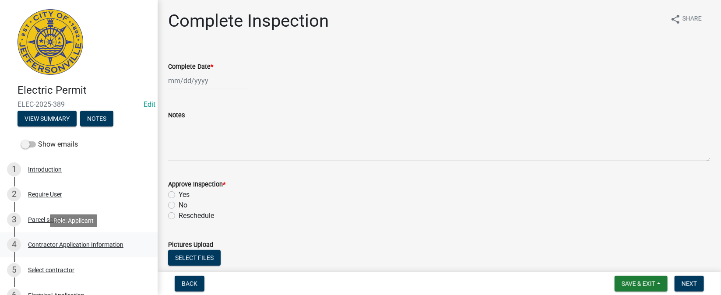
click at [101, 247] on div "Contractor Application Information" at bounding box center [75, 245] width 95 height 6
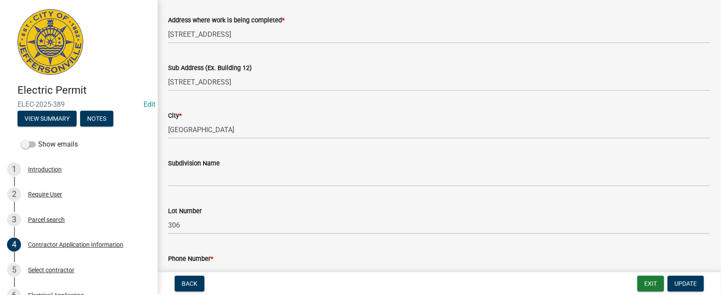
scroll to position [131, 0]
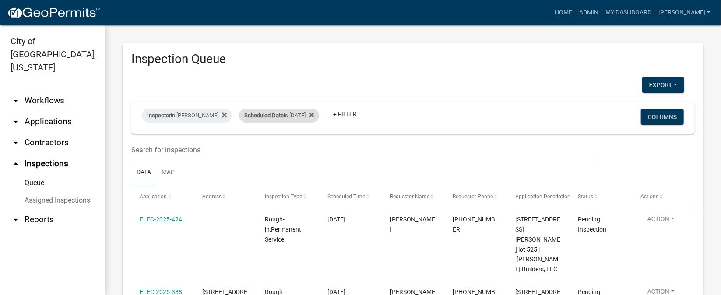
click at [313, 119] on div "Scheduled Date is [DATE]" at bounding box center [279, 116] width 80 height 14
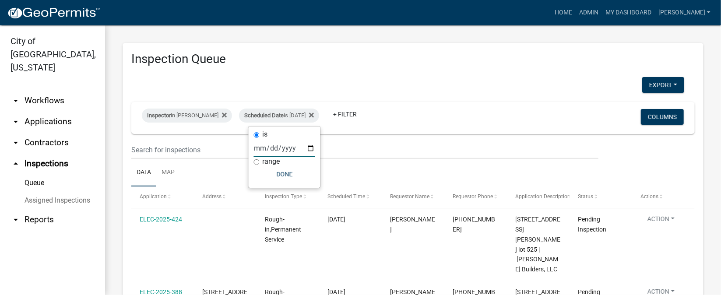
click at [310, 149] on input "[DATE]" at bounding box center [284, 148] width 61 height 18
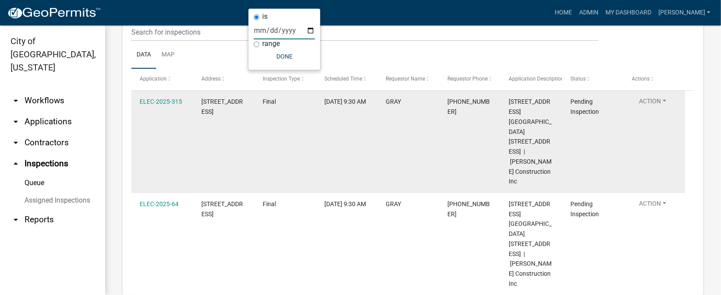
scroll to position [52, 0]
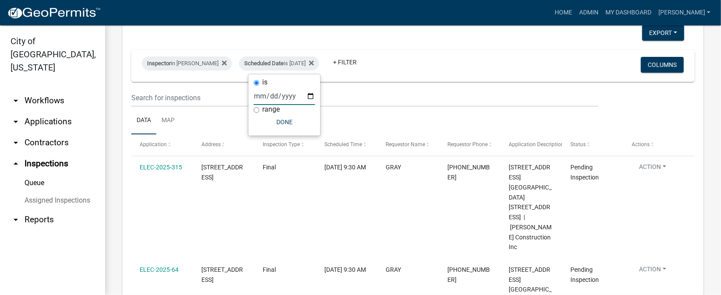
click at [311, 97] on input "[DATE]" at bounding box center [284, 96] width 61 height 18
type input "[DATE]"
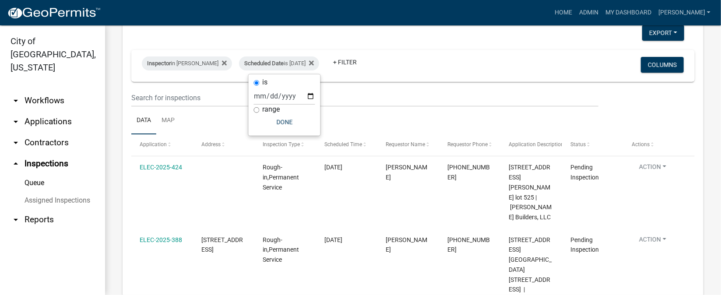
click at [467, 79] on div "Inspector in [PERSON_NAME] Scheduled Date is [DATE] + Filter Columns" at bounding box center [413, 66] width 556 height 32
